Goal: Information Seeking & Learning: Learn about a topic

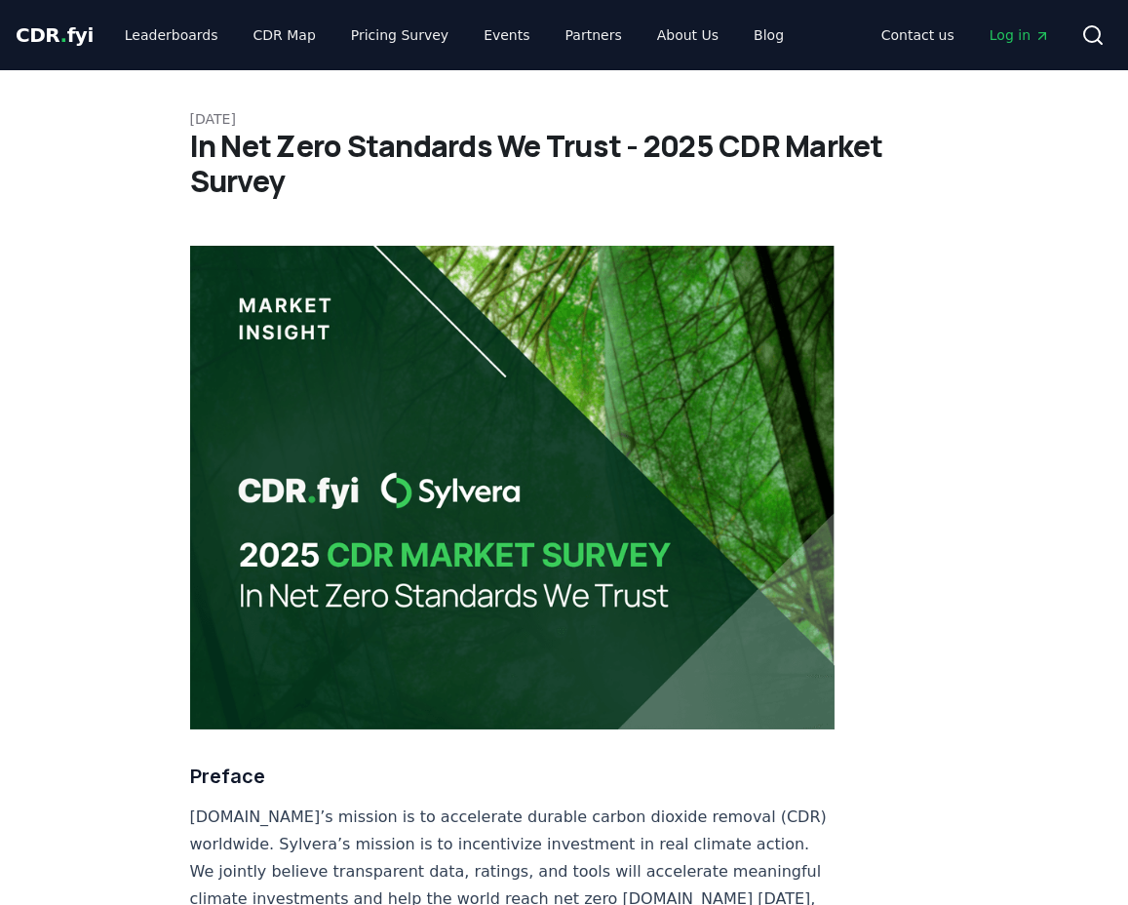
click at [43, 35] on span "CDR . fyi" at bounding box center [55, 34] width 78 height 23
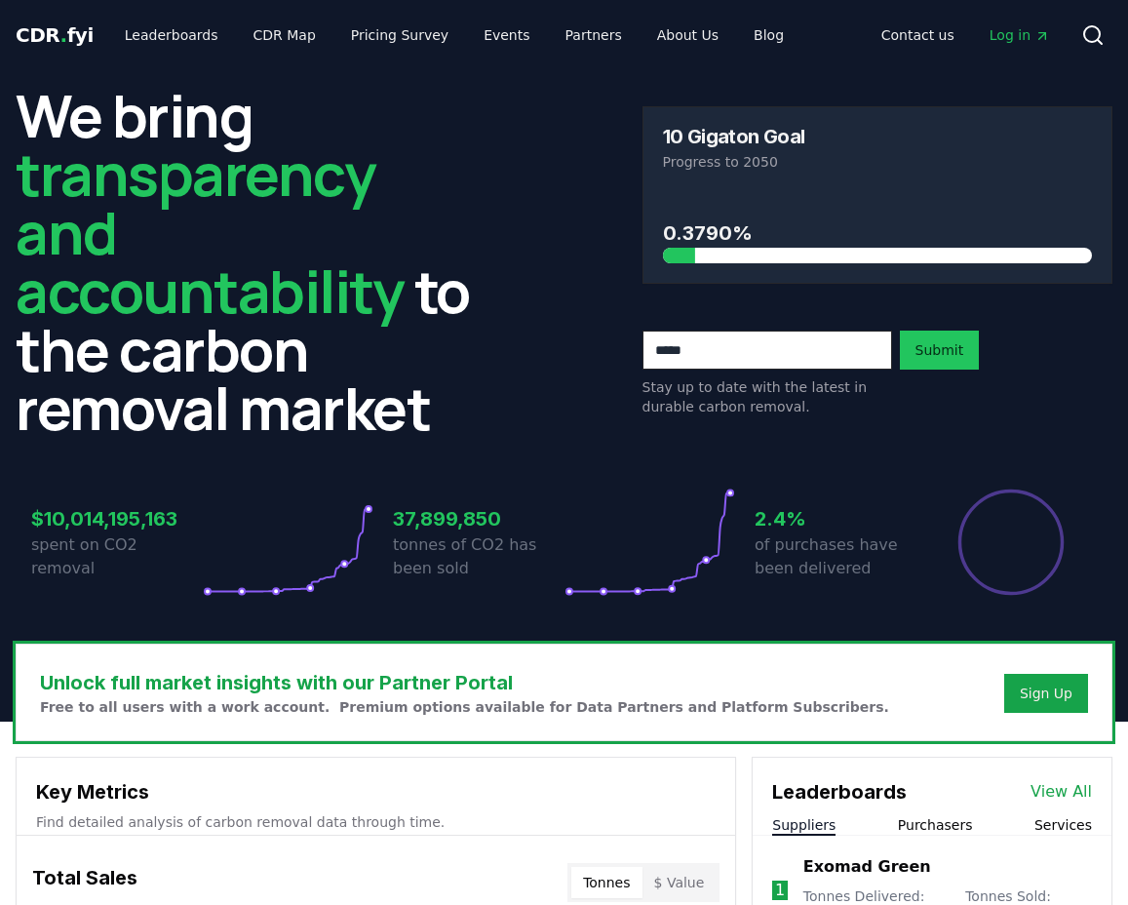
click at [67, 35] on span "CDR . fyi" at bounding box center [55, 34] width 78 height 23
click at [670, 39] on link "About Us" at bounding box center [688, 35] width 93 height 35
